Goal: Check status

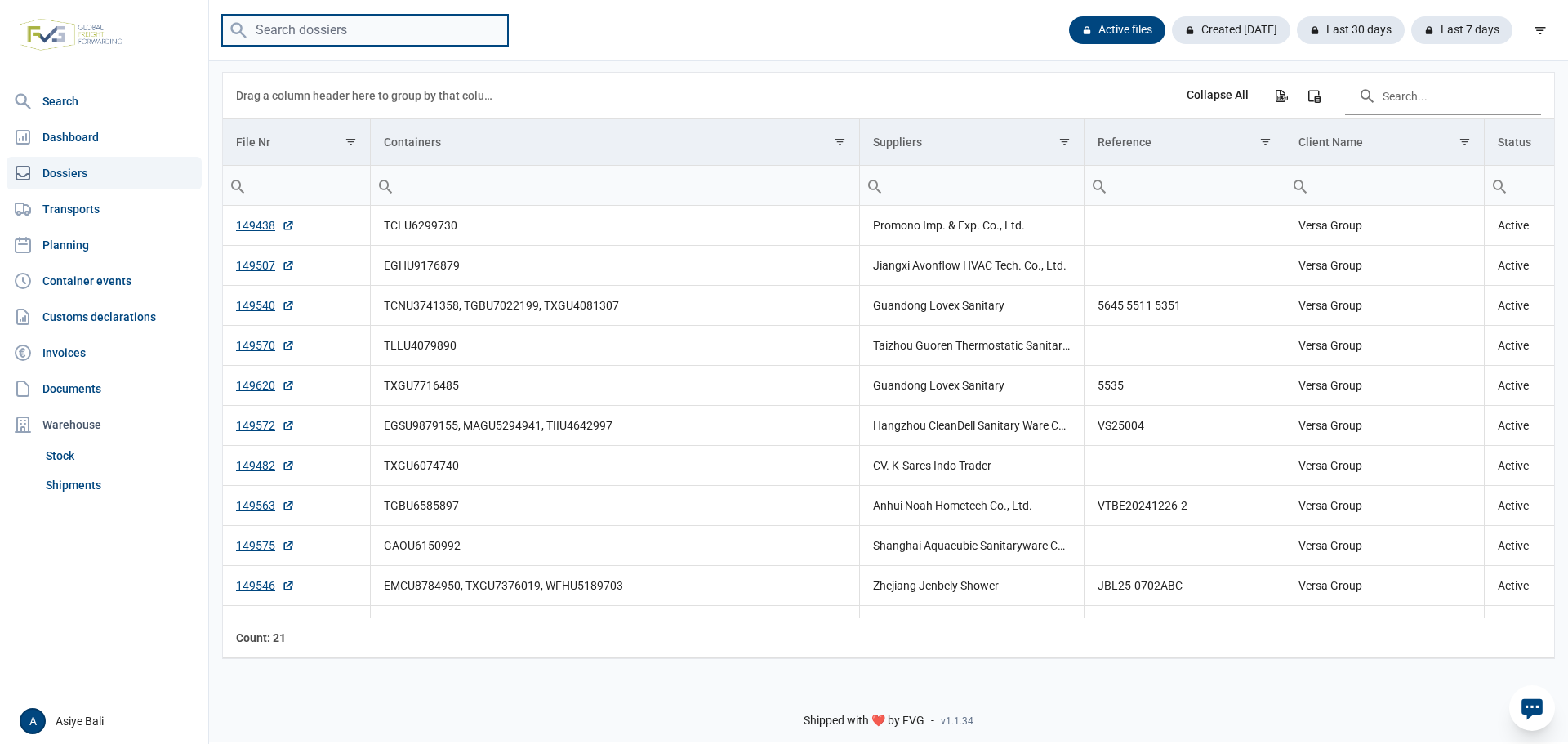
click at [373, 26] on input "search" at bounding box center [365, 30] width 286 height 32
paste input "MSMU4871341"
type input "MSMU4871341"
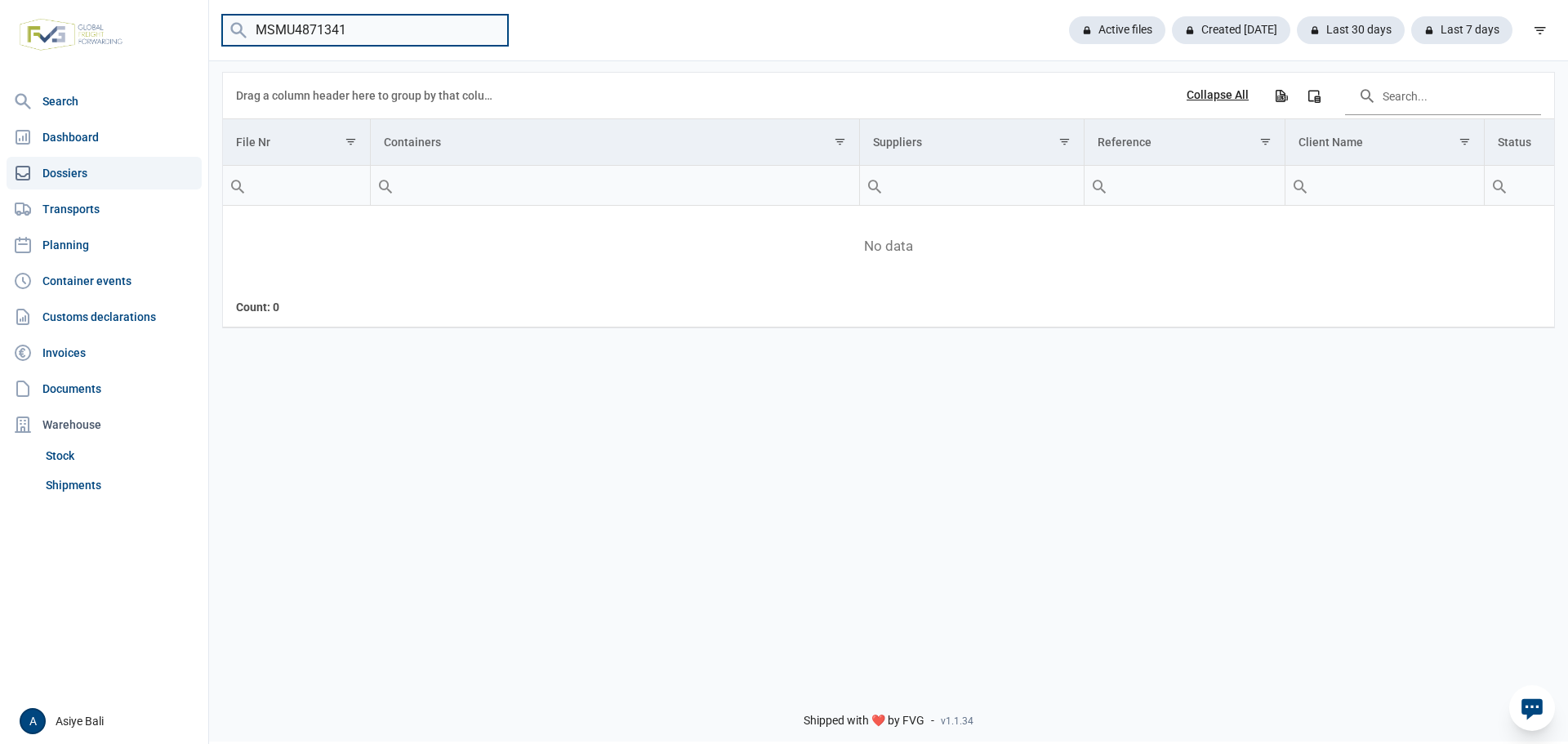
click at [489, 31] on input "MSMU4871341" at bounding box center [365, 30] width 286 height 32
paste input "MSDU5518116"
type input "MSDU5518116"
click at [373, 21] on input "MSDU5518116" at bounding box center [365, 30] width 286 height 32
click at [495, 41] on input "MSDU5518116" at bounding box center [365, 30] width 286 height 32
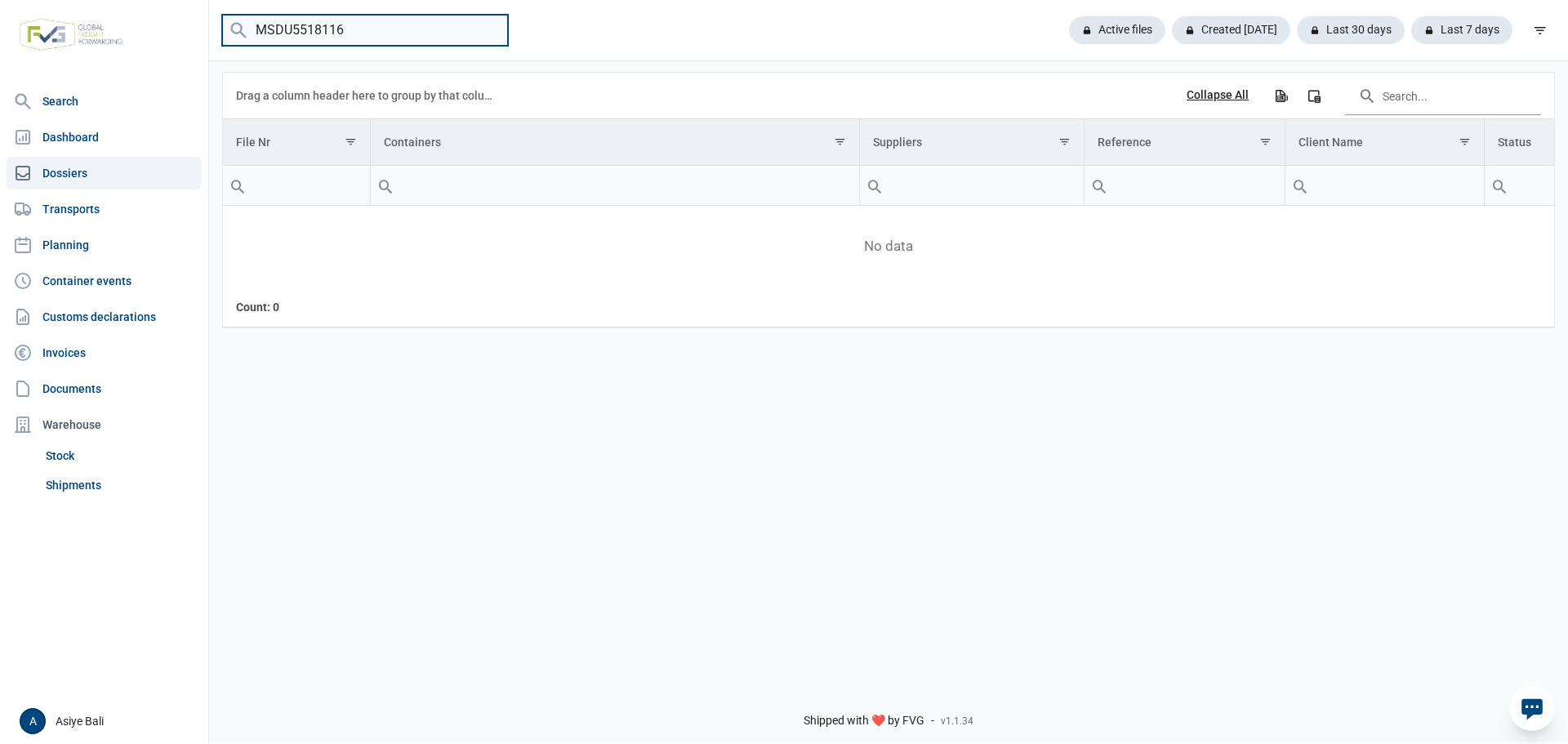
click at [486, 26] on input "MSDU5518116" at bounding box center [365, 30] width 286 height 32
